Goal: Task Accomplishment & Management: Use online tool/utility

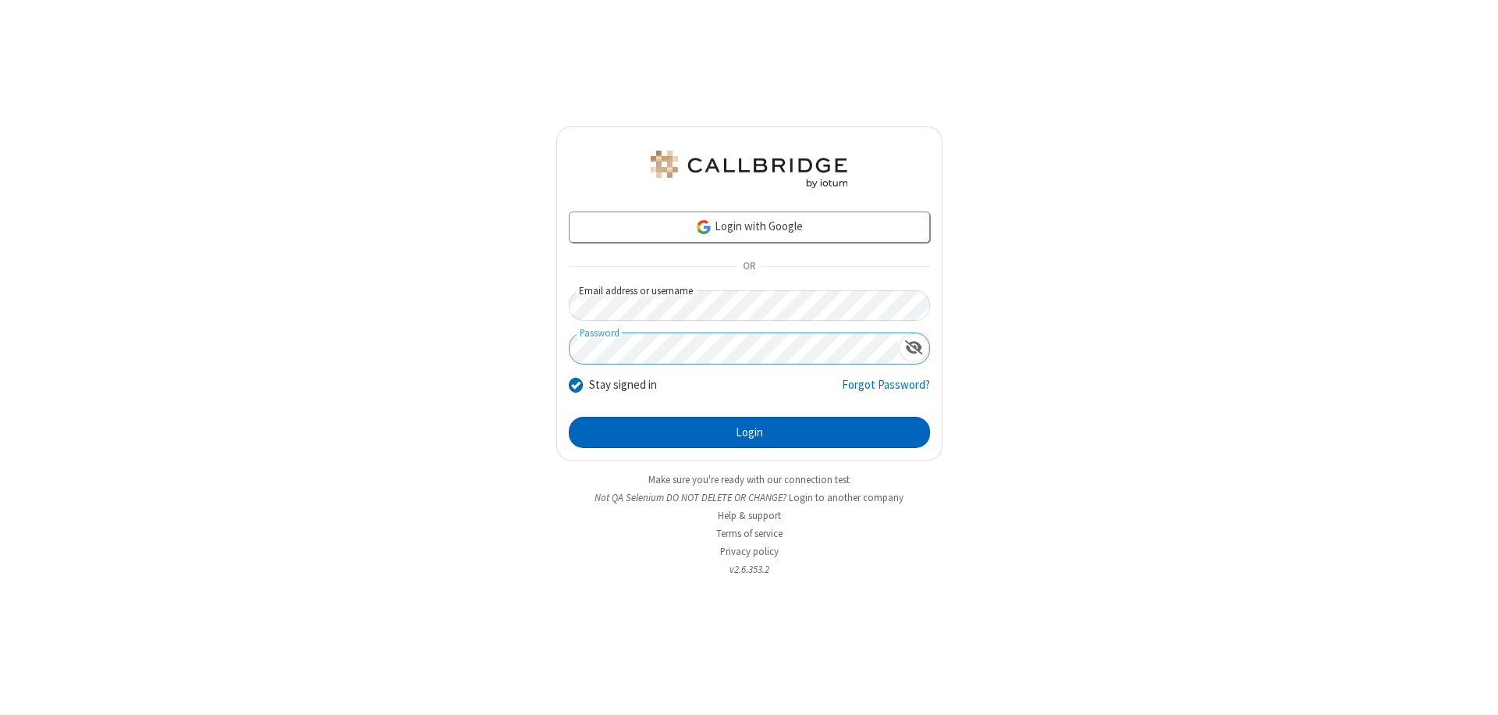
click at [749, 432] on button "Login" at bounding box center [749, 432] width 361 height 31
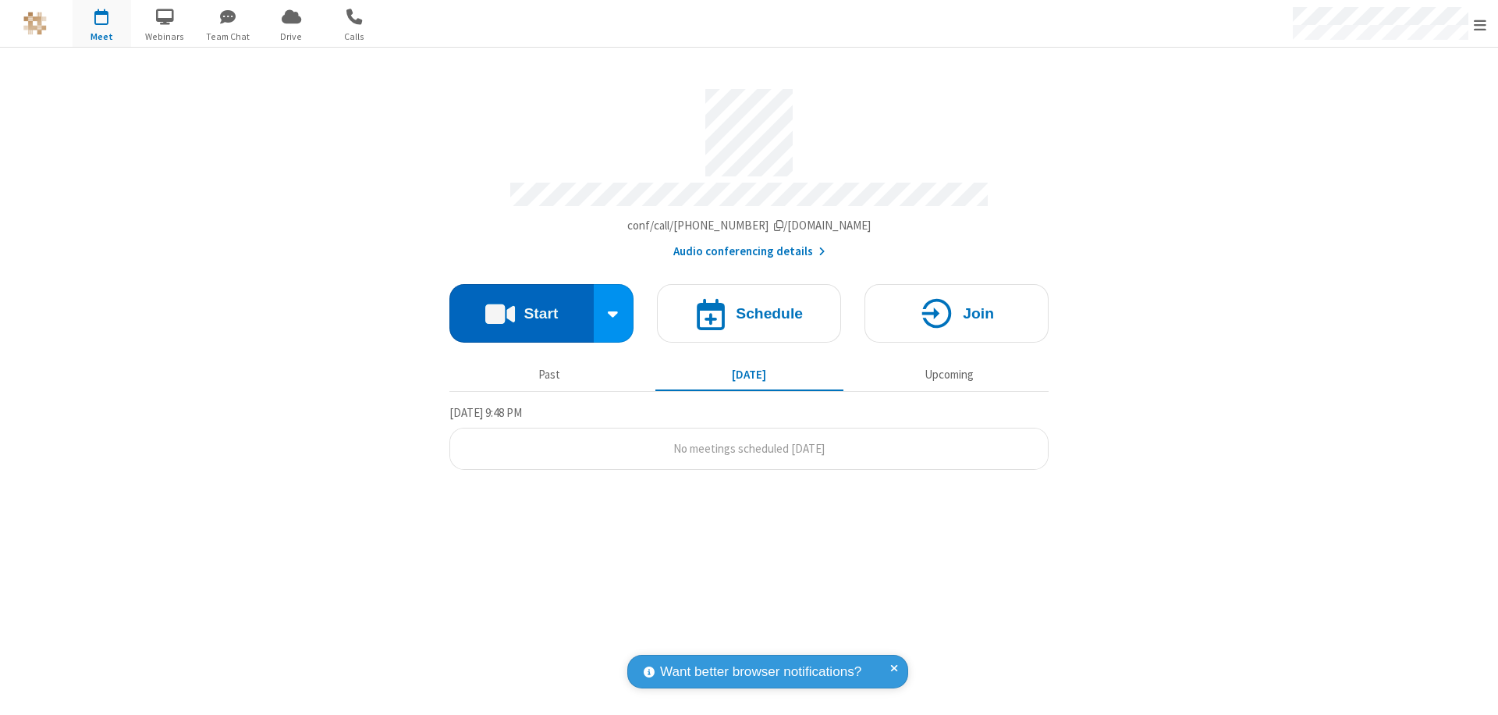
click at [521, 306] on button "Start" at bounding box center [522, 313] width 144 height 59
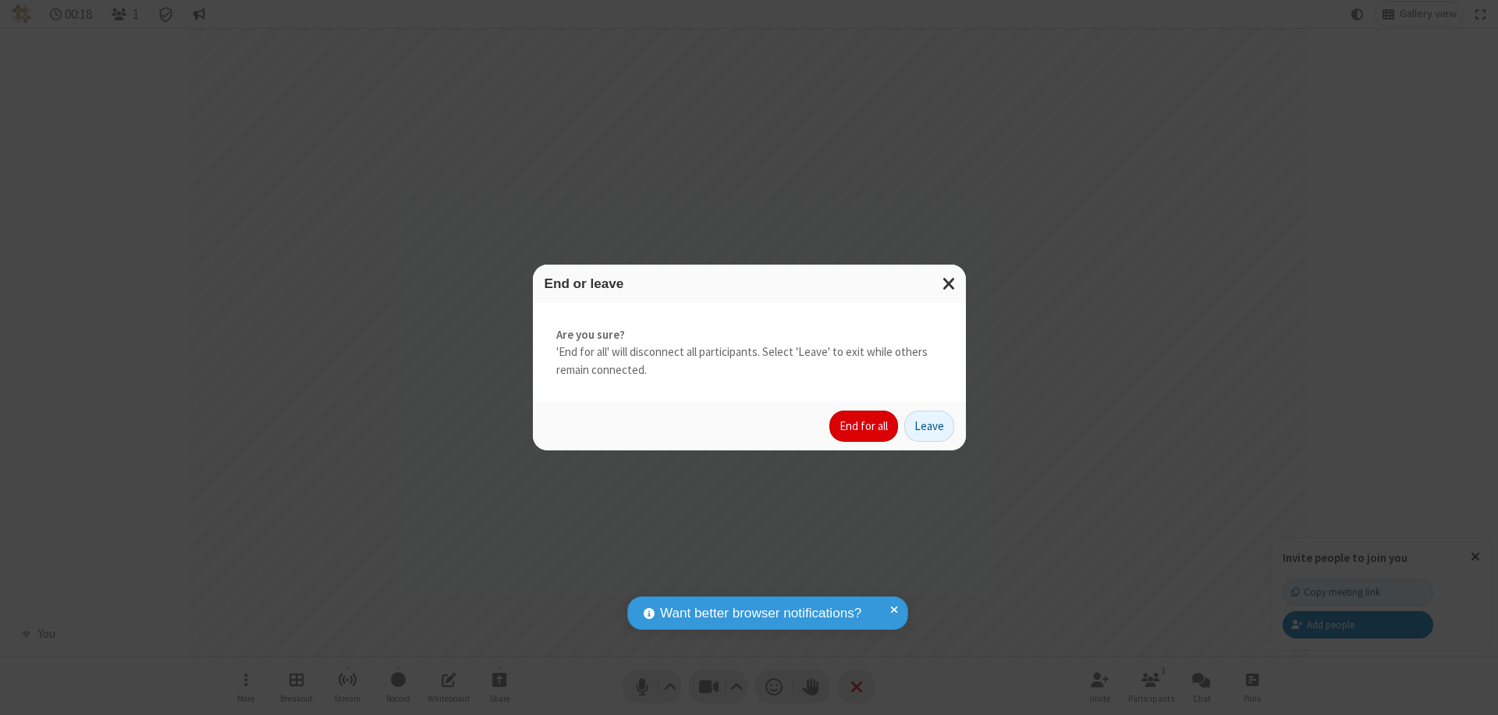
click at [865, 426] on button "End for all" at bounding box center [864, 425] width 69 height 31
